Goal: Browse casually: Explore the website without a specific task or goal

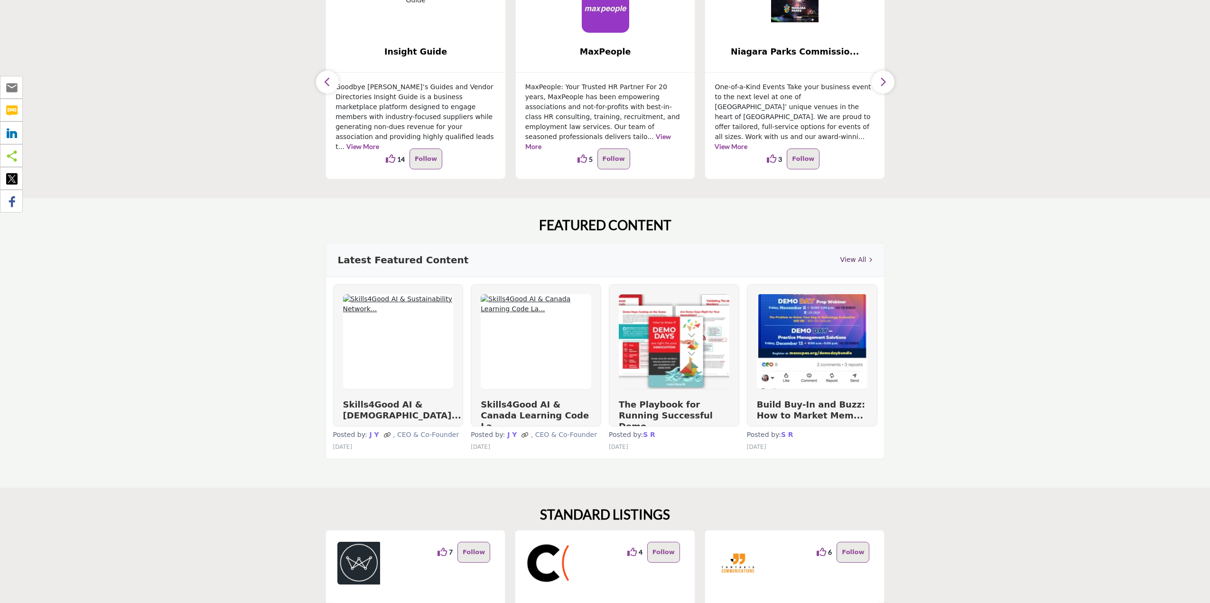
scroll to position [95, 0]
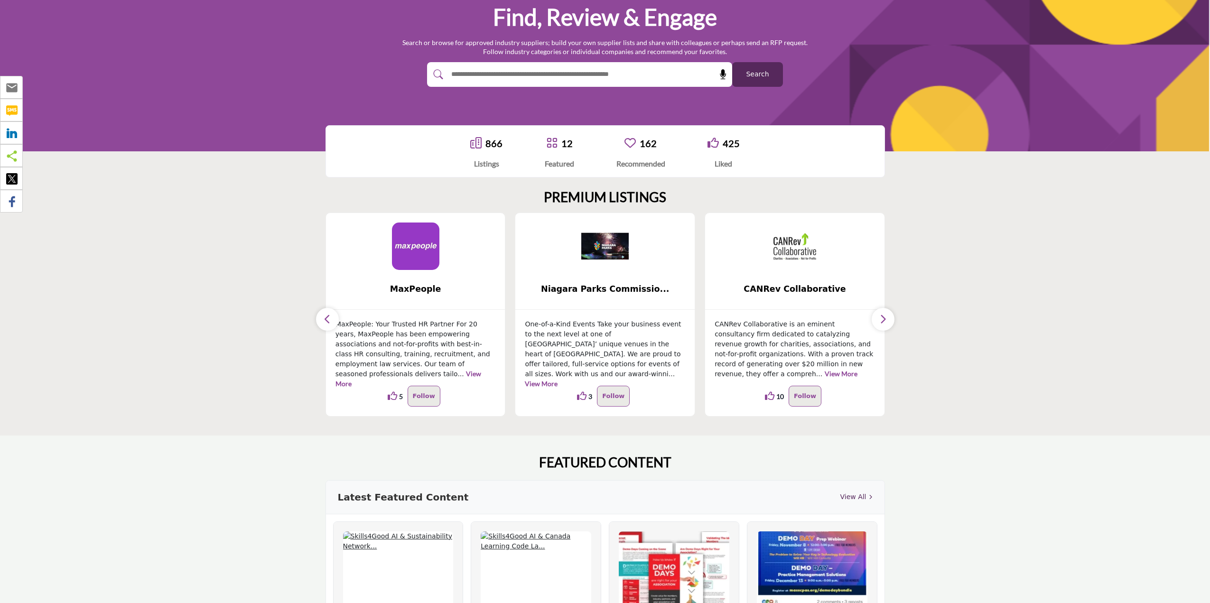
click at [327, 317] on icon "button" at bounding box center [328, 319] width 8 height 12
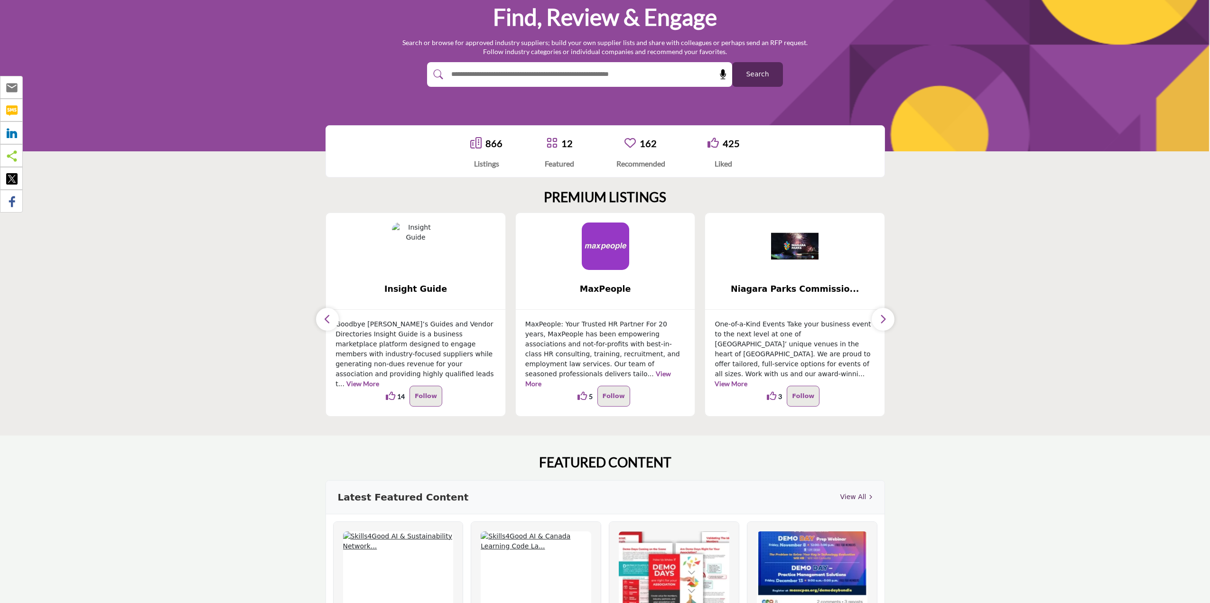
click at [327, 317] on icon "button" at bounding box center [328, 319] width 8 height 12
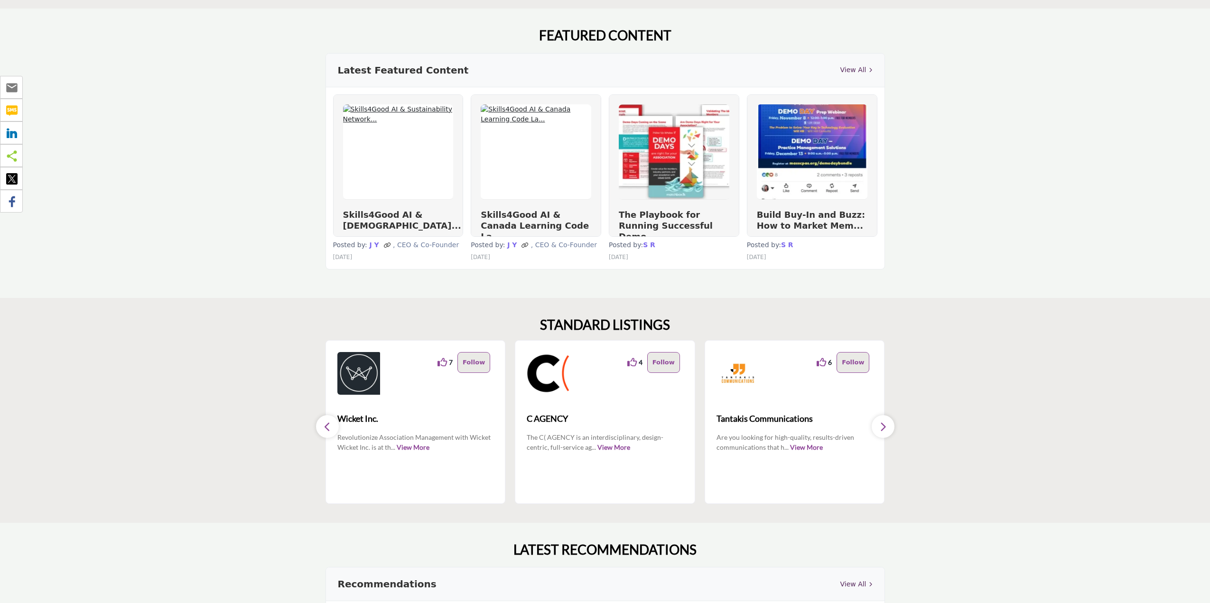
scroll to position [142, 0]
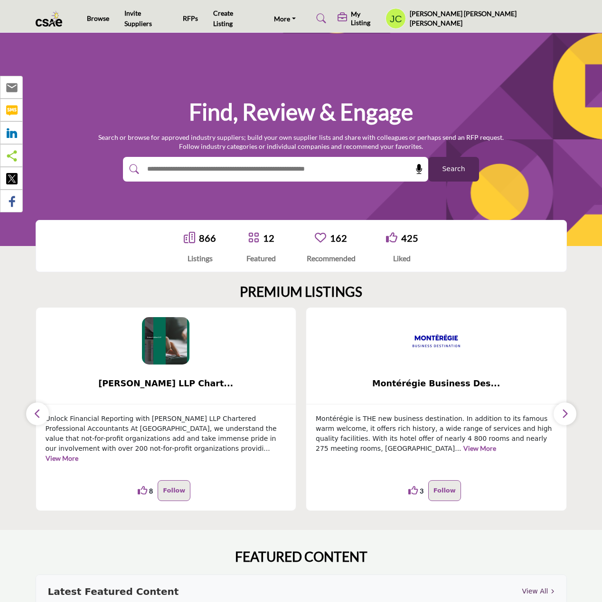
click at [42, 415] on button "button" at bounding box center [37, 414] width 23 height 23
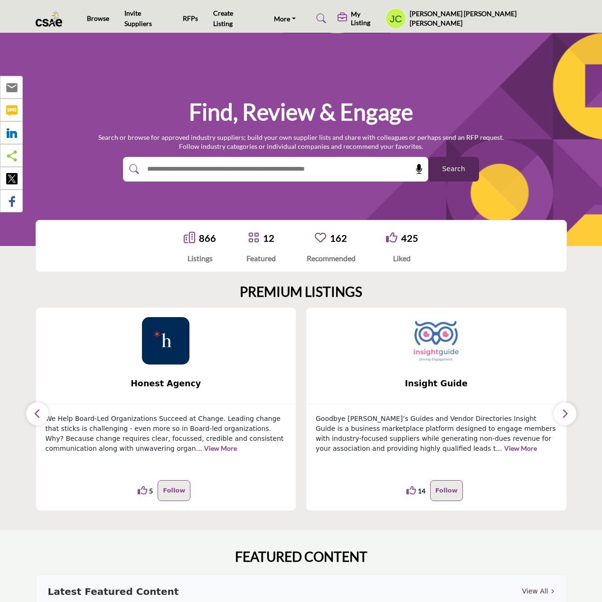
click at [42, 415] on button "button" at bounding box center [37, 414] width 23 height 23
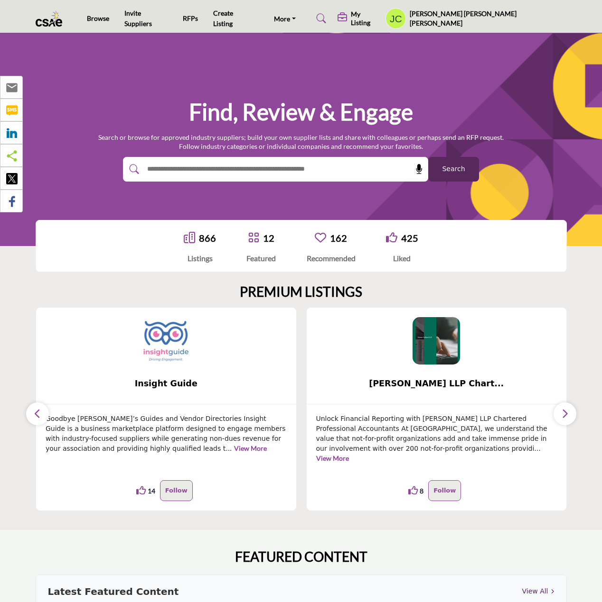
click at [43, 410] on button "button" at bounding box center [37, 414] width 23 height 23
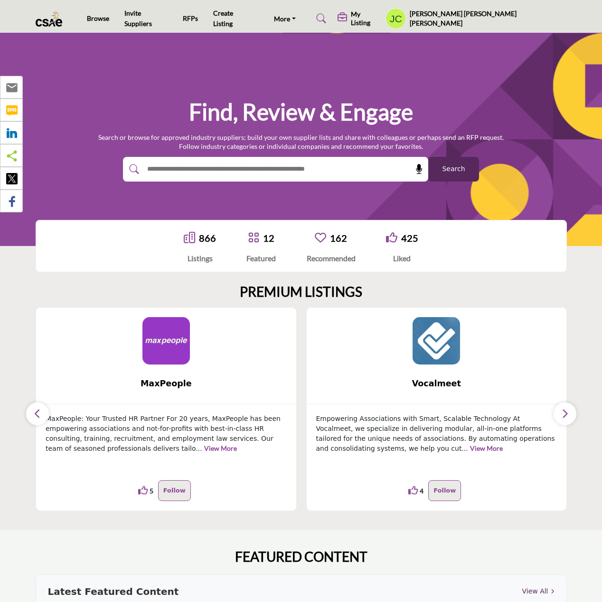
click at [39, 414] on icon "button" at bounding box center [38, 414] width 8 height 12
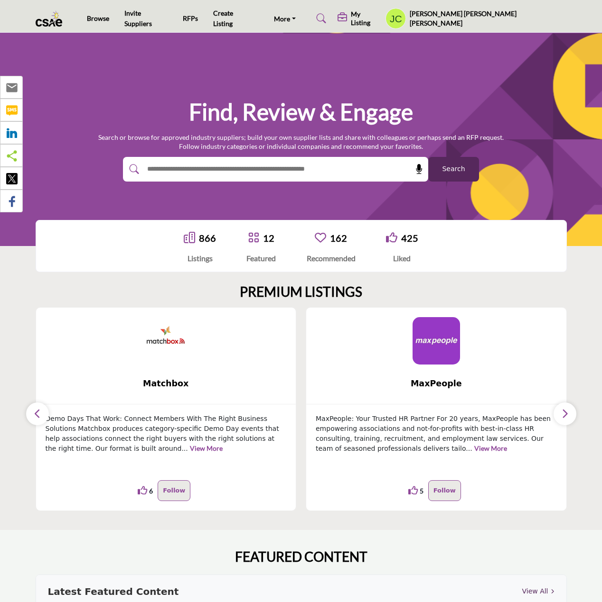
click at [39, 414] on icon "button" at bounding box center [38, 414] width 8 height 12
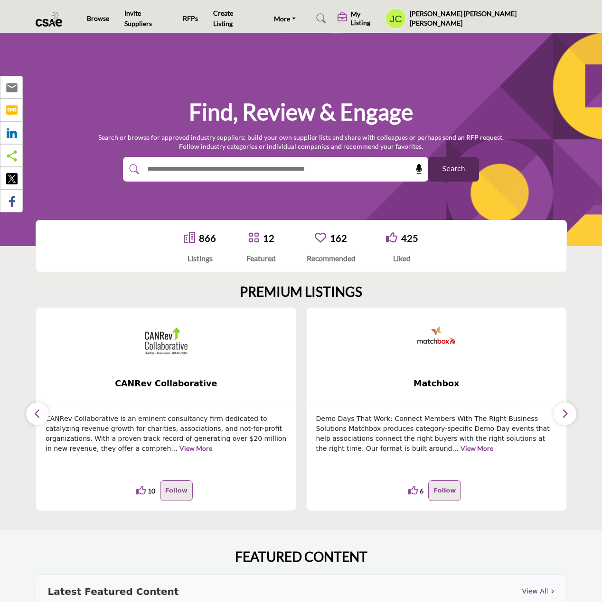
click at [39, 414] on icon "button" at bounding box center [38, 414] width 8 height 12
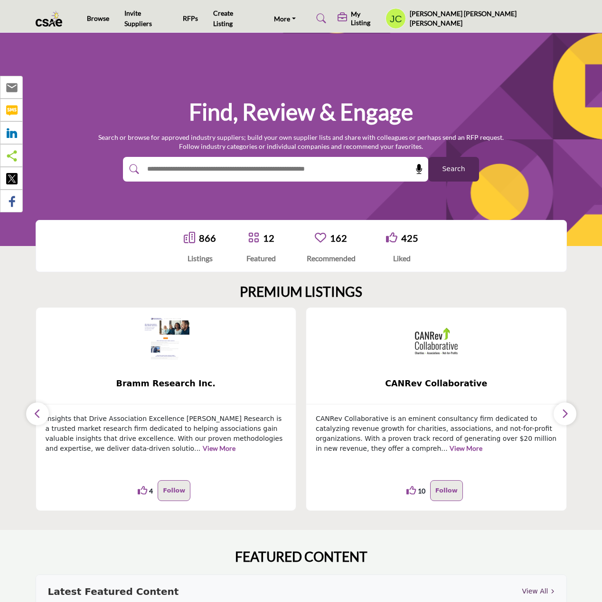
click at [39, 414] on icon "button" at bounding box center [38, 414] width 8 height 12
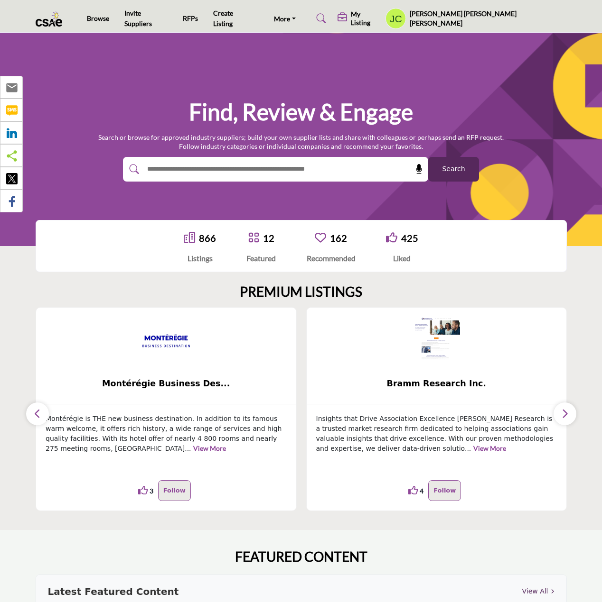
click at [39, 414] on icon "button" at bounding box center [38, 414] width 8 height 12
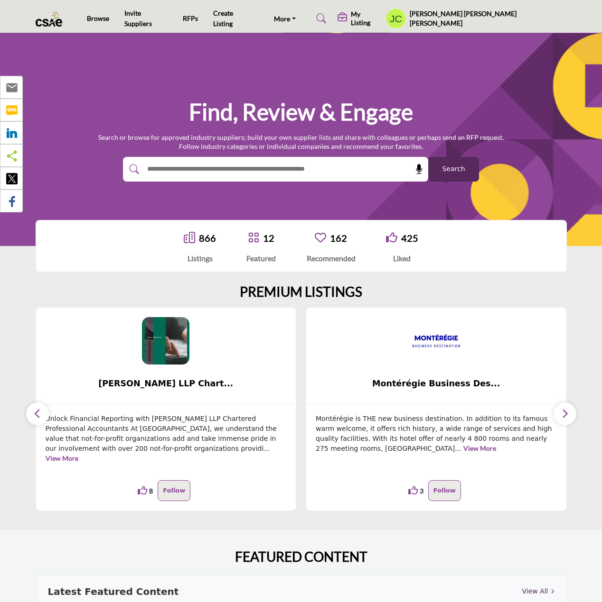
click at [39, 414] on icon "button" at bounding box center [38, 414] width 8 height 12
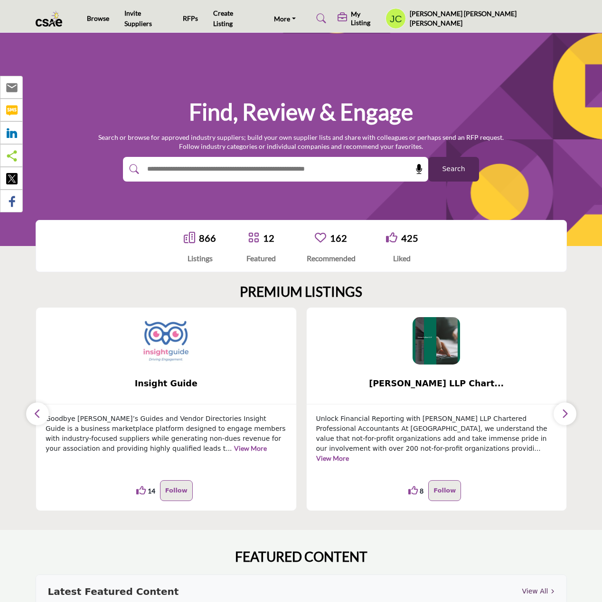
click at [39, 414] on icon "button" at bounding box center [38, 414] width 8 height 12
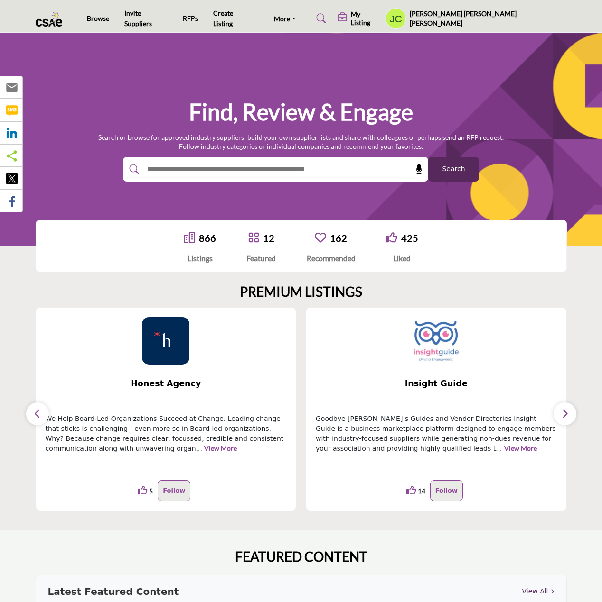
click at [39, 414] on icon "button" at bounding box center [38, 414] width 8 height 12
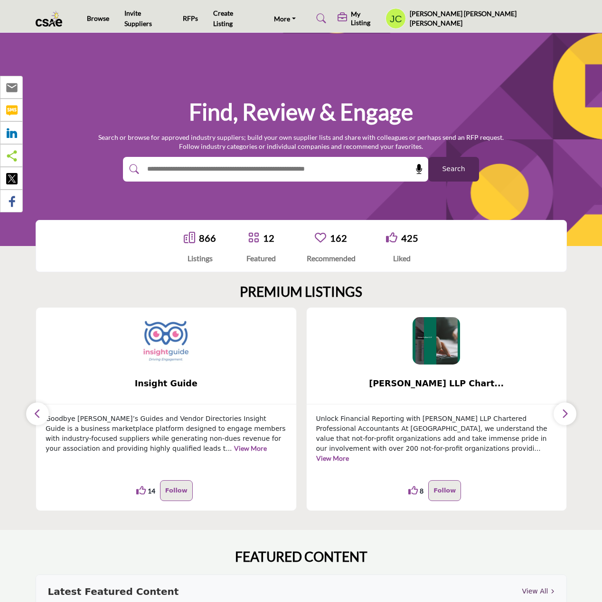
click at [39, 414] on icon "button" at bounding box center [38, 414] width 8 height 12
click at [563, 419] on icon "button" at bounding box center [565, 414] width 8 height 12
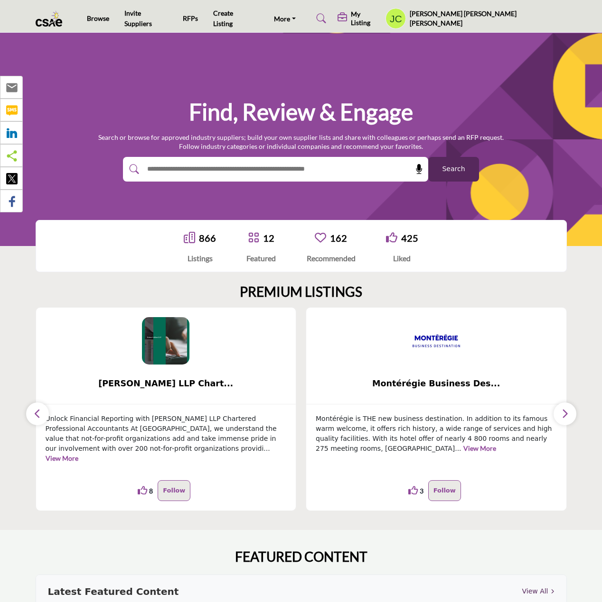
click at [563, 418] on icon "button" at bounding box center [565, 414] width 8 height 12
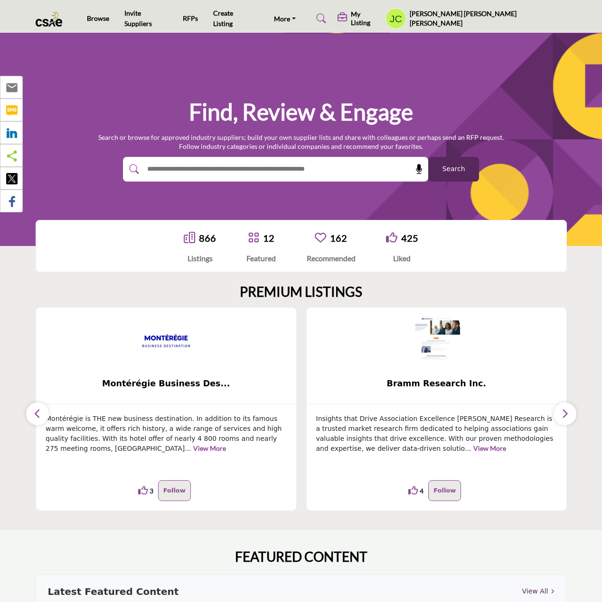
click at [563, 418] on icon "button" at bounding box center [565, 414] width 8 height 12
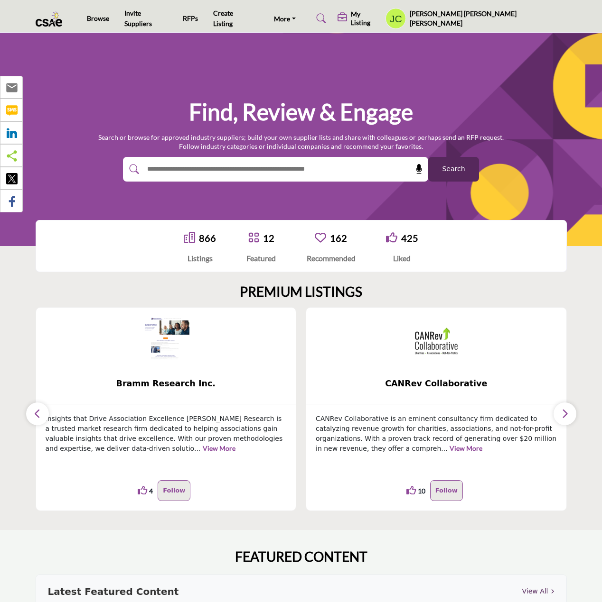
click at [34, 414] on icon "button" at bounding box center [38, 414] width 8 height 12
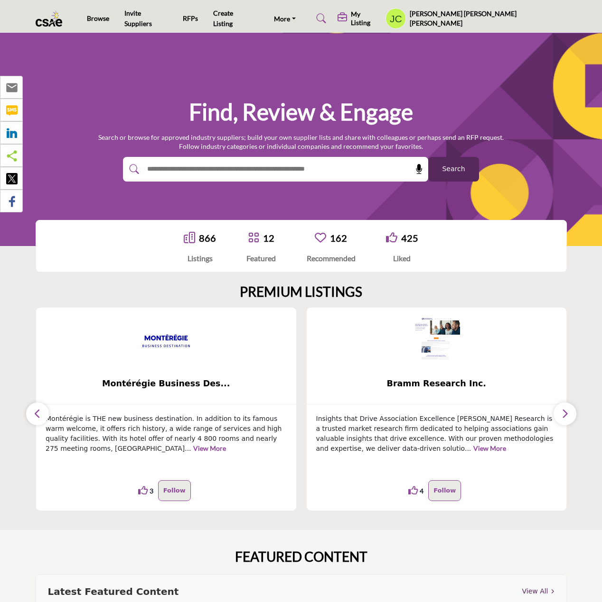
click at [34, 414] on icon "button" at bounding box center [38, 414] width 8 height 12
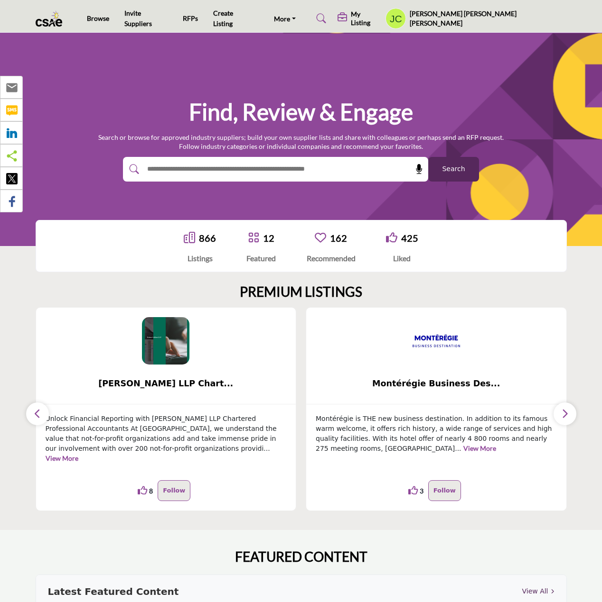
click at [34, 414] on icon "button" at bounding box center [38, 414] width 8 height 12
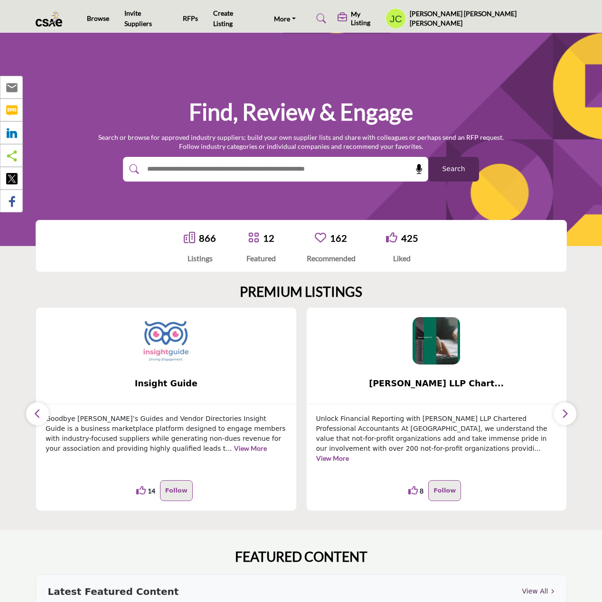
click at [34, 414] on icon "button" at bounding box center [38, 414] width 8 height 12
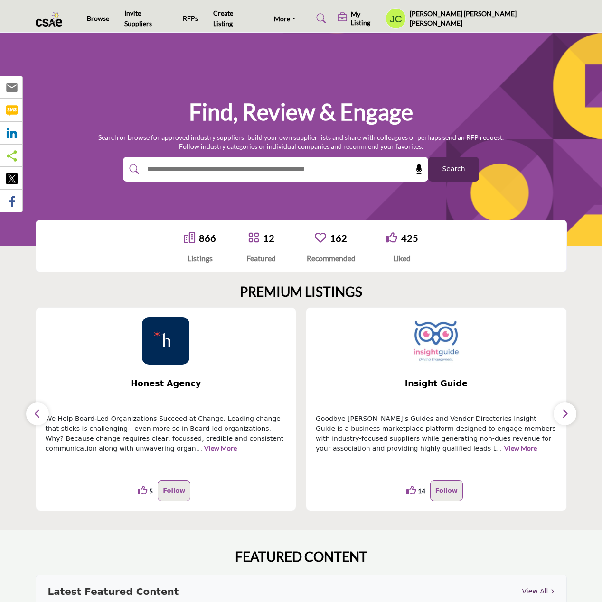
click at [34, 414] on icon "button" at bounding box center [38, 414] width 8 height 12
click at [565, 415] on icon "button" at bounding box center [565, 414] width 8 height 12
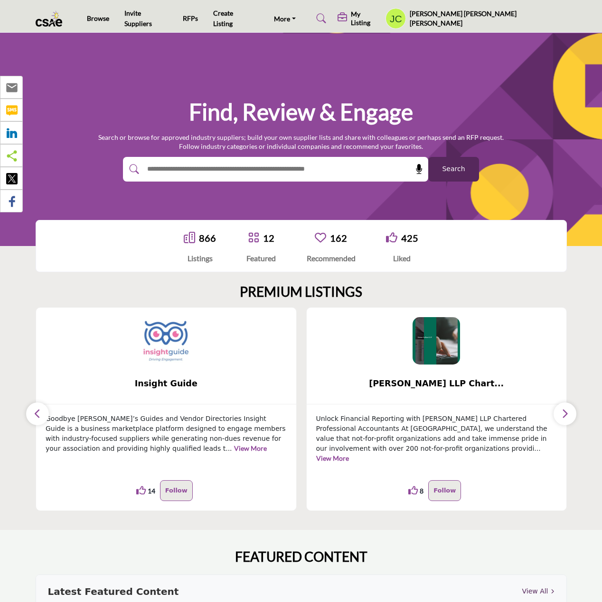
click at [565, 414] on icon "button" at bounding box center [565, 414] width 8 height 12
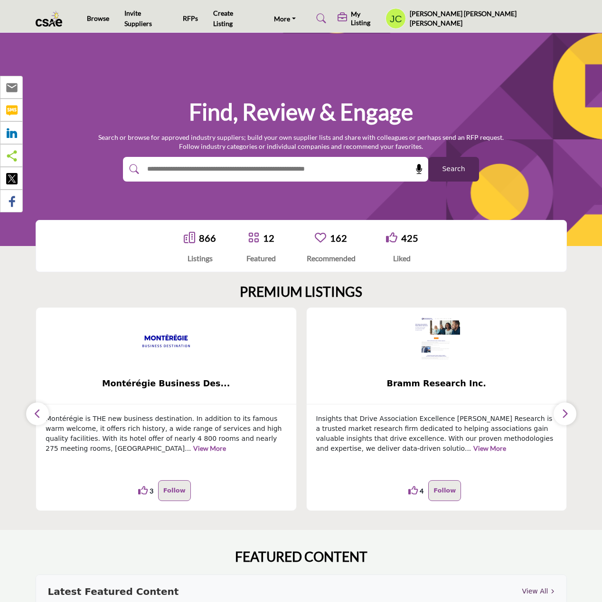
click at [565, 414] on icon "button" at bounding box center [565, 414] width 8 height 12
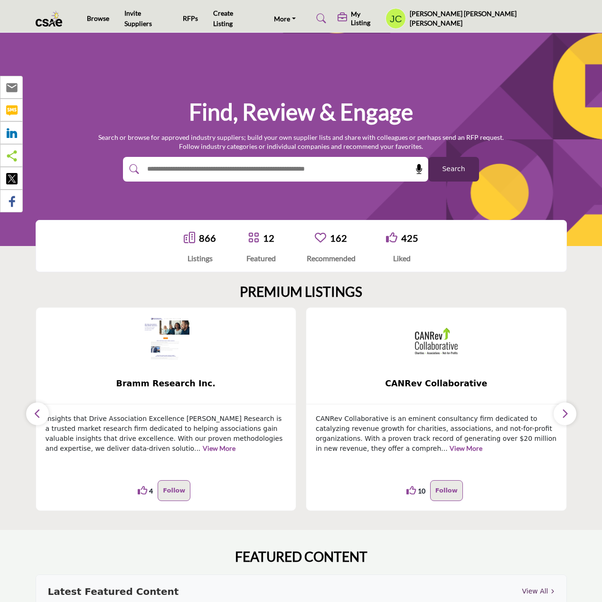
click at [565, 414] on icon "button" at bounding box center [565, 414] width 8 height 12
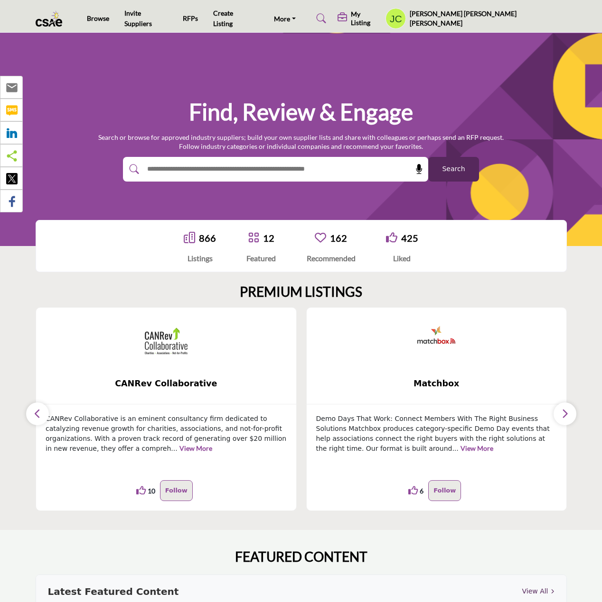
click at [565, 414] on icon "button" at bounding box center [565, 414] width 8 height 12
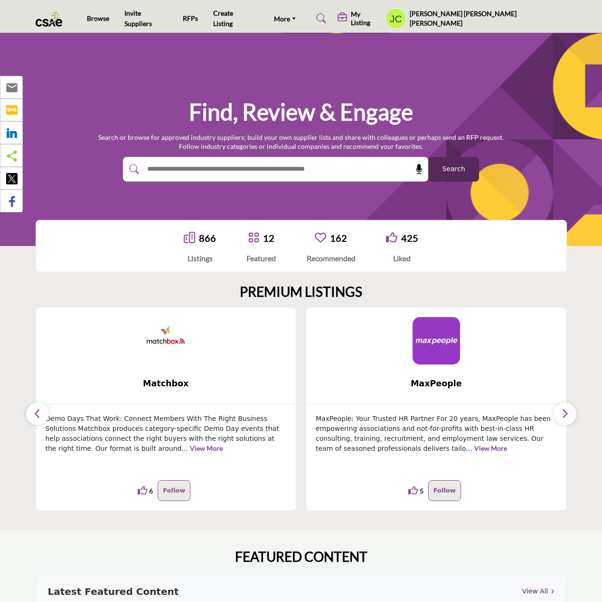
click at [565, 414] on icon "button" at bounding box center [565, 414] width 8 height 12
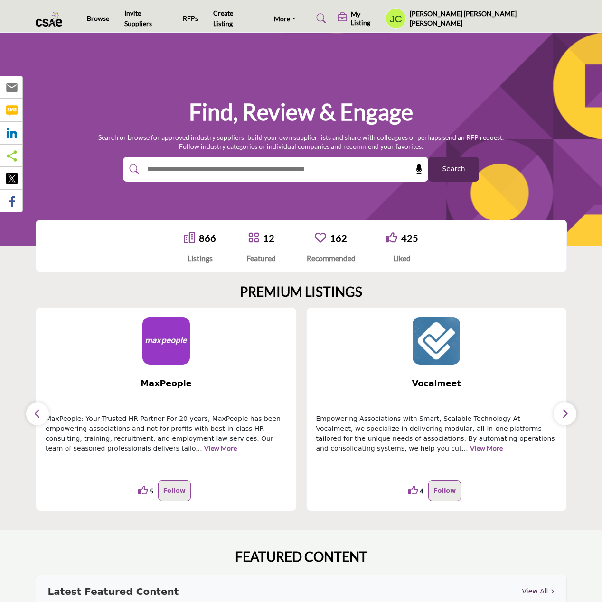
click at [565, 414] on icon "button" at bounding box center [565, 414] width 8 height 12
click at [42, 407] on button "button" at bounding box center [37, 414] width 23 height 23
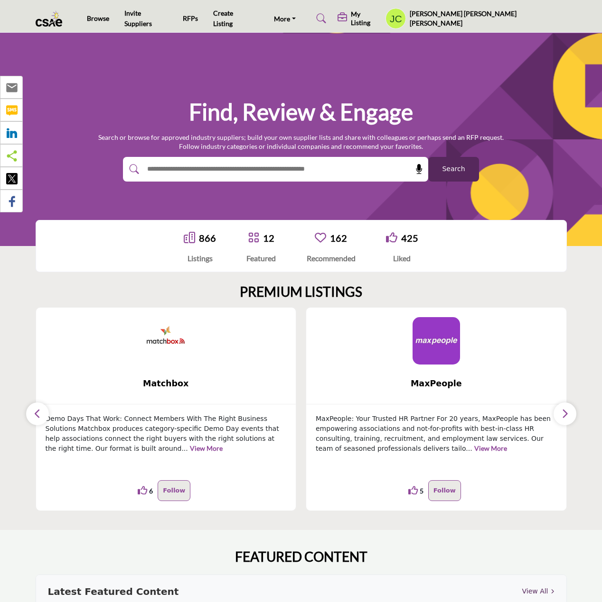
click at [42, 407] on button "button" at bounding box center [37, 414] width 23 height 23
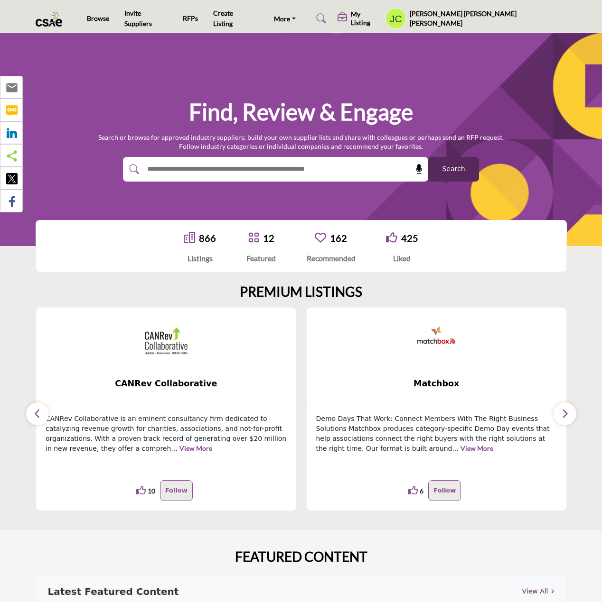
click at [42, 407] on button "button" at bounding box center [37, 414] width 23 height 23
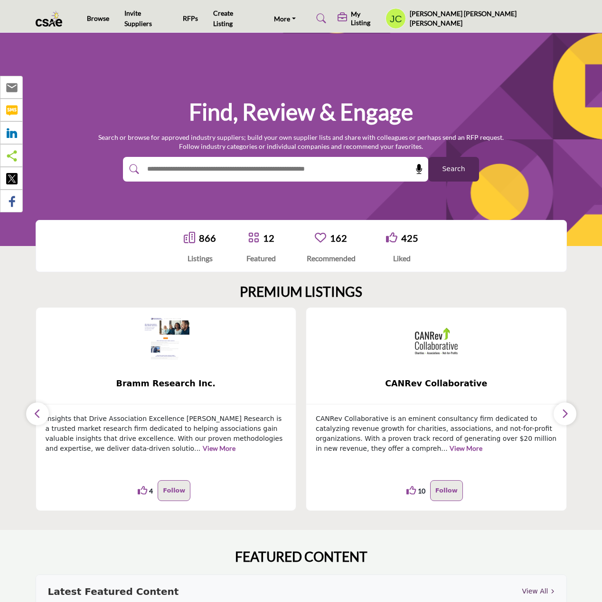
click at [42, 407] on button "button" at bounding box center [37, 414] width 23 height 23
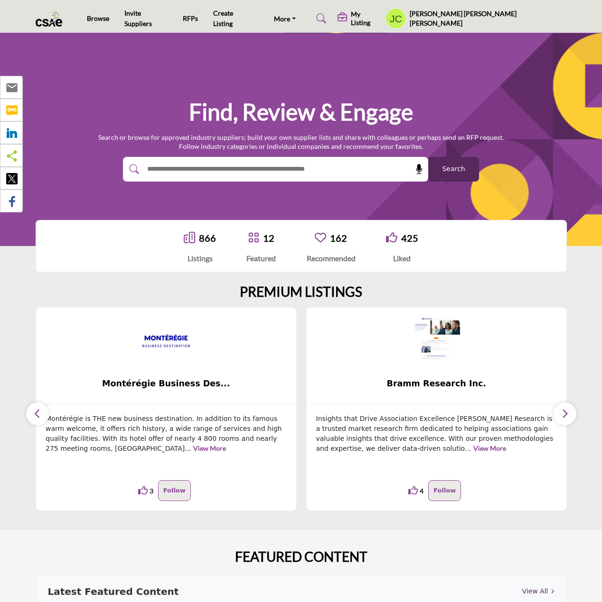
click at [42, 407] on button "button" at bounding box center [37, 414] width 23 height 23
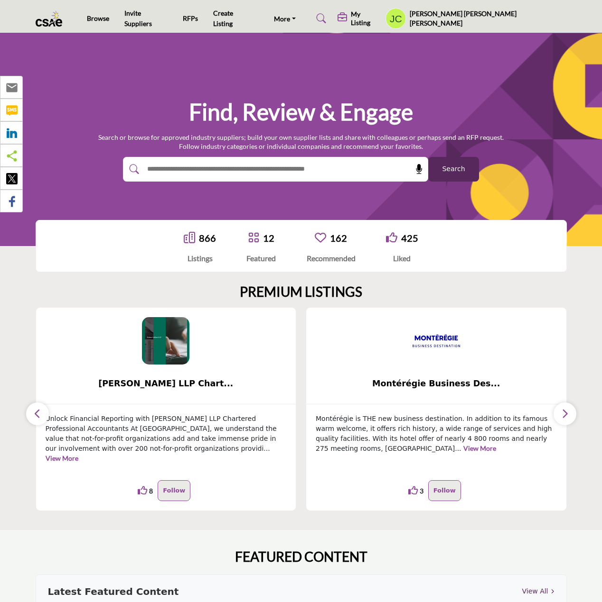
click at [42, 407] on button "button" at bounding box center [37, 414] width 23 height 23
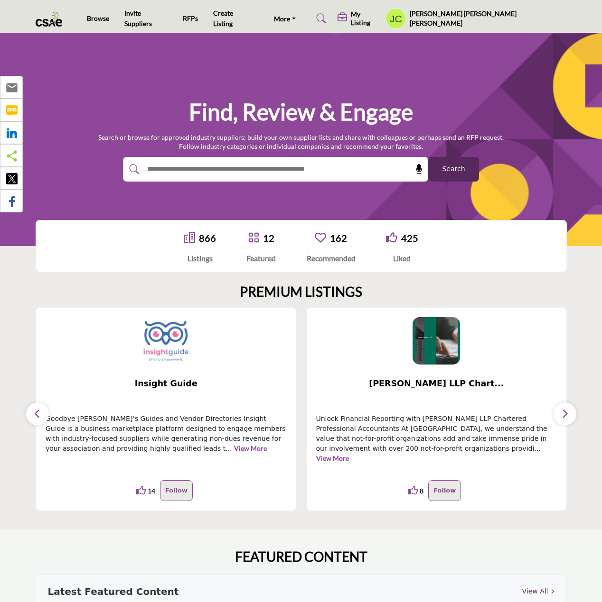
click at [42, 407] on button "button" at bounding box center [37, 414] width 23 height 23
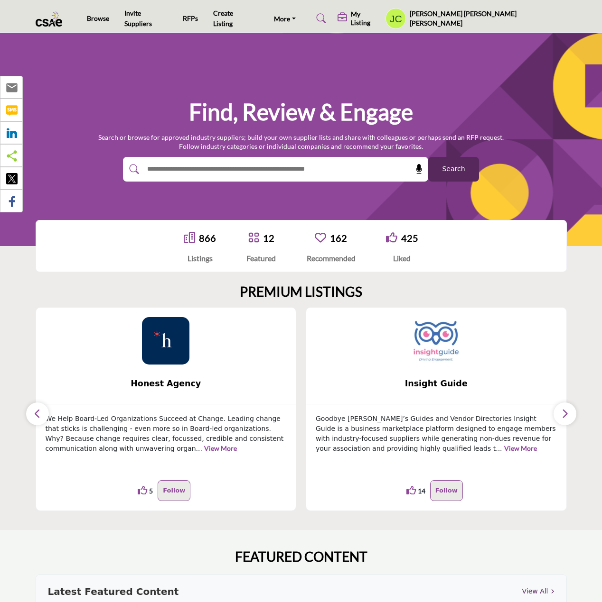
click at [565, 413] on icon "button" at bounding box center [565, 414] width 8 height 12
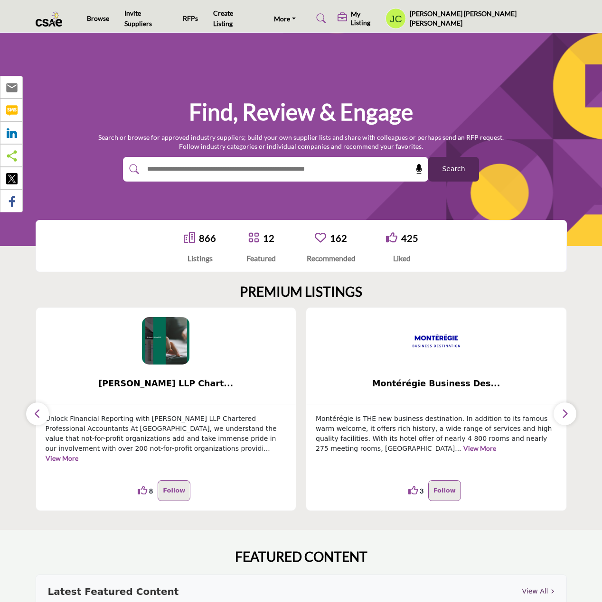
click at [565, 413] on icon "button" at bounding box center [565, 414] width 8 height 12
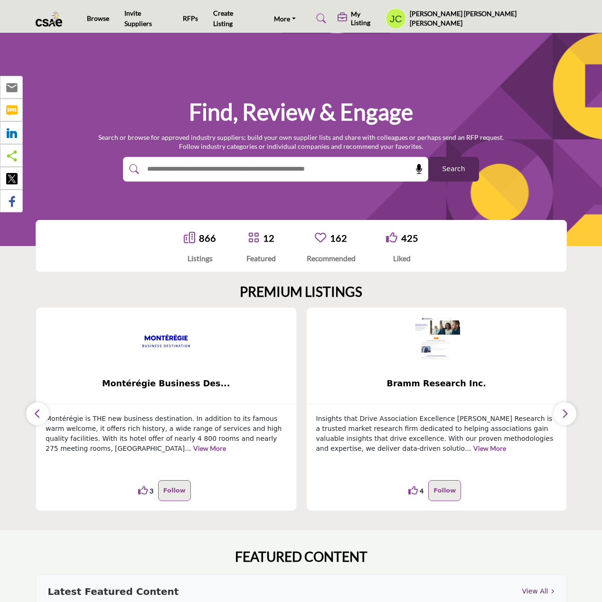
click at [565, 413] on icon "button" at bounding box center [565, 414] width 8 height 12
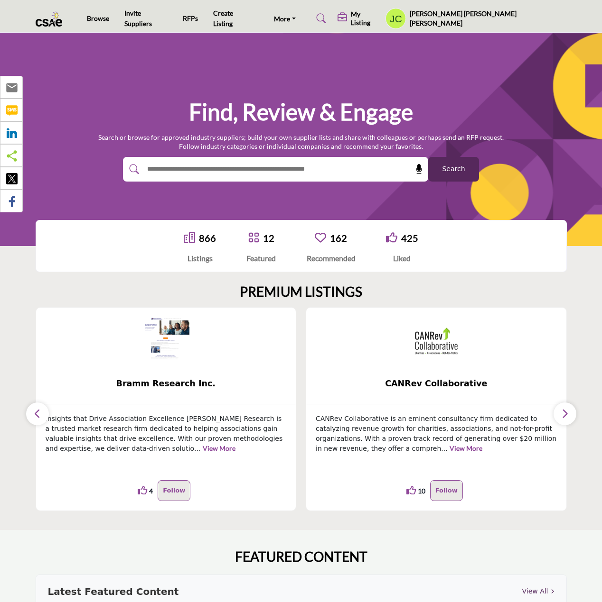
click at [565, 413] on icon "button" at bounding box center [565, 414] width 8 height 12
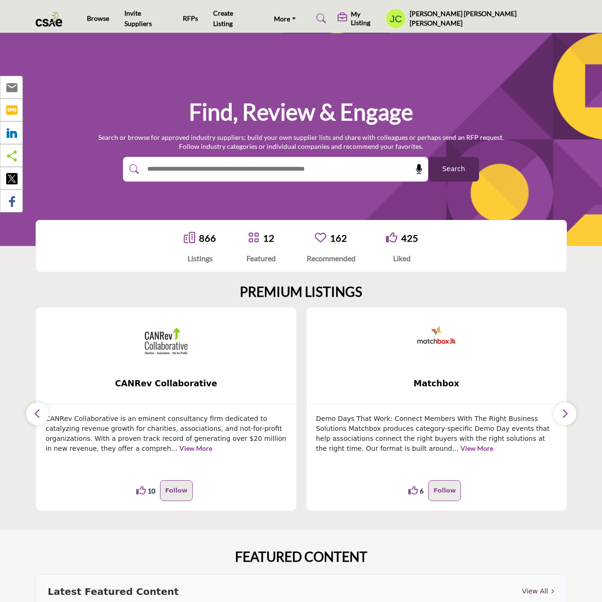
click at [565, 413] on icon "button" at bounding box center [565, 414] width 8 height 12
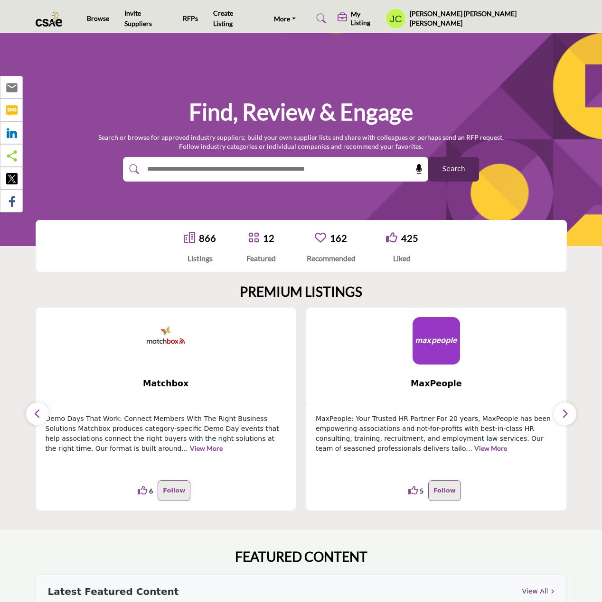
click at [565, 413] on icon "button" at bounding box center [565, 414] width 8 height 12
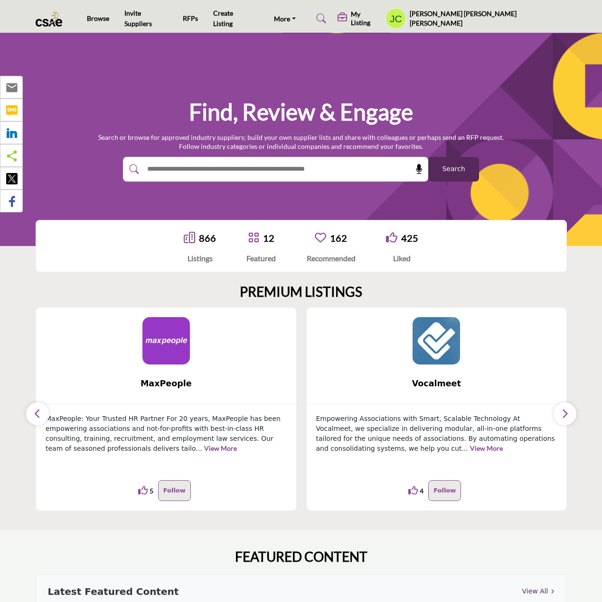
click at [565, 413] on icon "button" at bounding box center [565, 414] width 8 height 12
click at [42, 418] on button "button" at bounding box center [37, 414] width 23 height 23
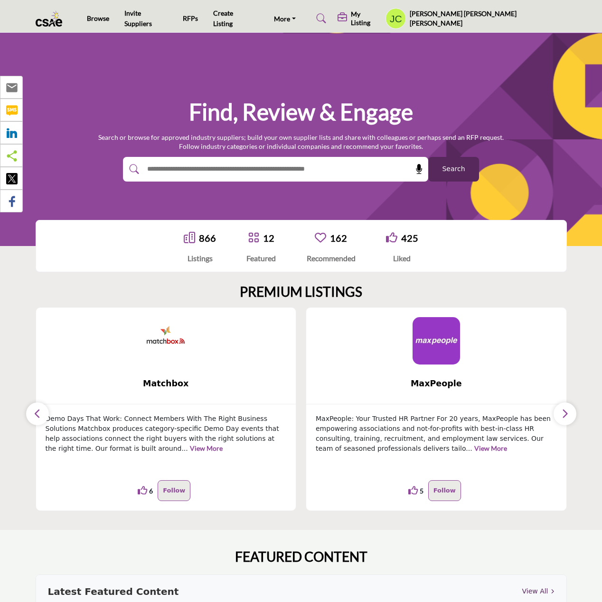
click at [42, 418] on button "button" at bounding box center [37, 414] width 23 height 23
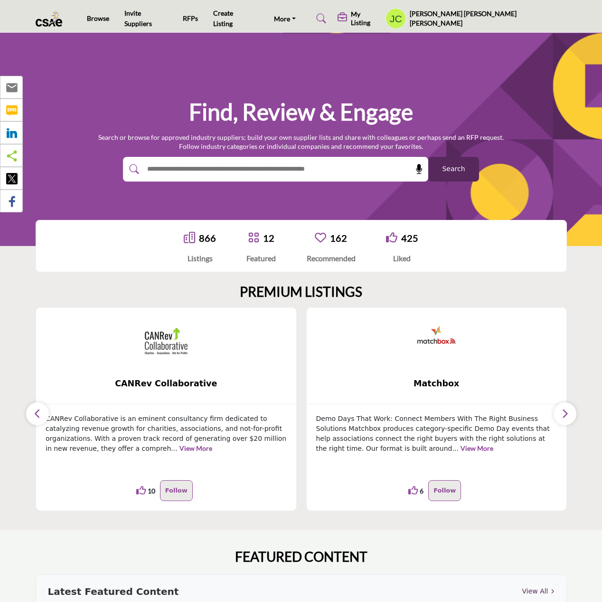
click at [42, 418] on button "button" at bounding box center [37, 414] width 23 height 23
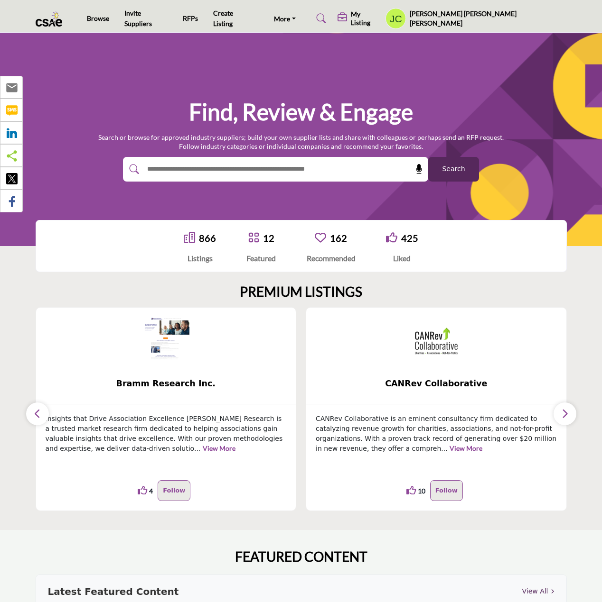
click at [42, 418] on button "button" at bounding box center [37, 414] width 23 height 23
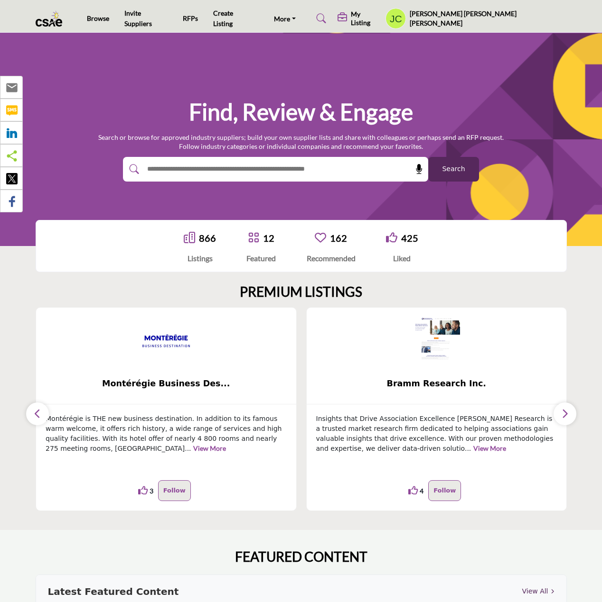
click at [42, 418] on button "button" at bounding box center [37, 414] width 23 height 23
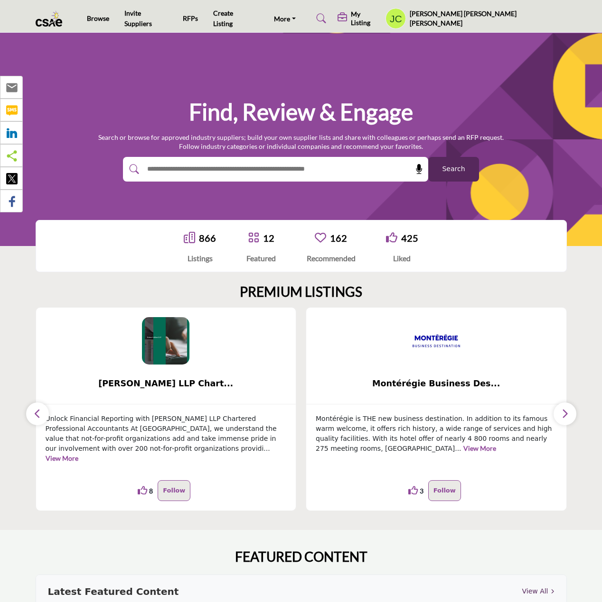
click at [42, 418] on button "button" at bounding box center [37, 414] width 23 height 23
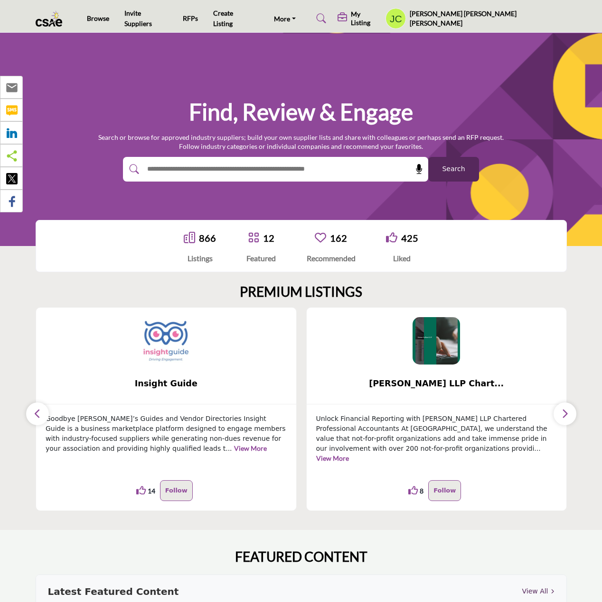
click at [42, 418] on button "button" at bounding box center [37, 414] width 23 height 23
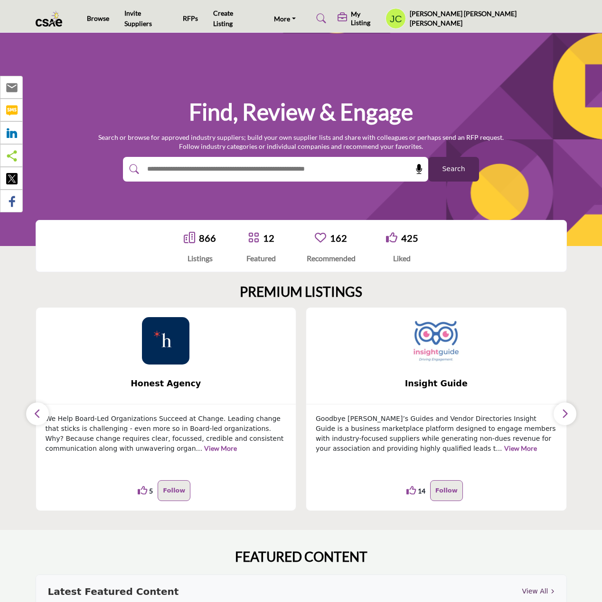
click at [42, 418] on button "button" at bounding box center [37, 414] width 23 height 23
